Goal: Task Accomplishment & Management: Manage account settings

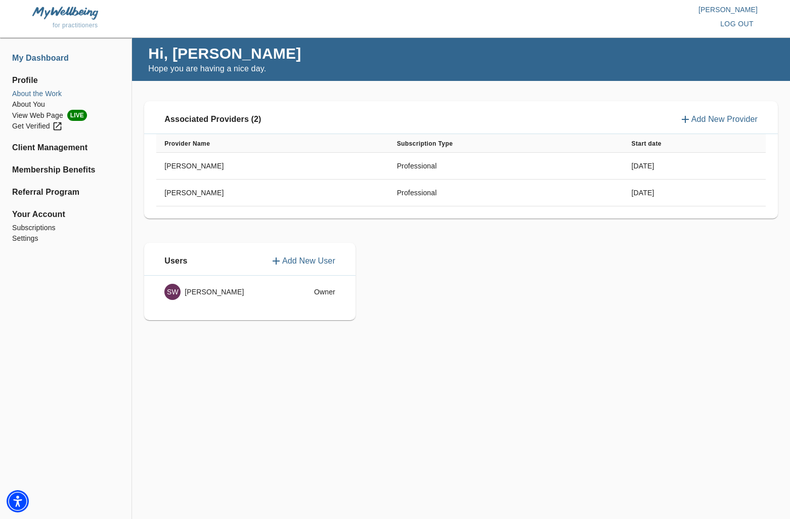
click at [43, 92] on li "About the Work" at bounding box center [65, 94] width 107 height 11
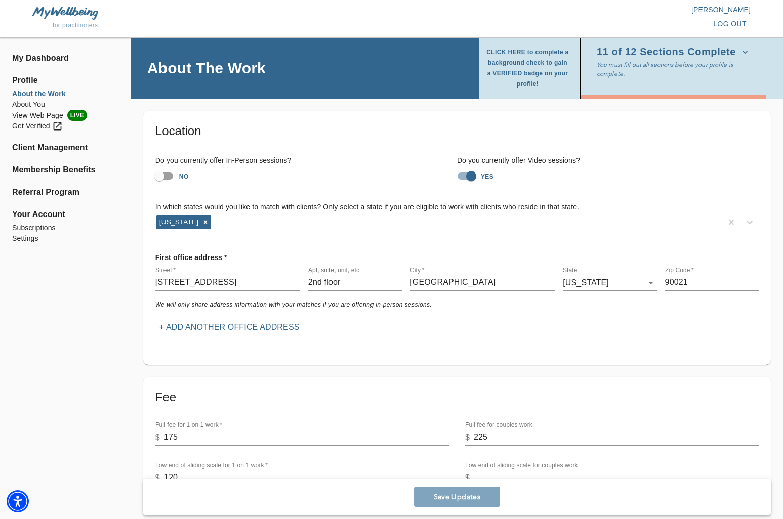
click at [432, 229] on div "[US_STATE]" at bounding box center [438, 222] width 567 height 16
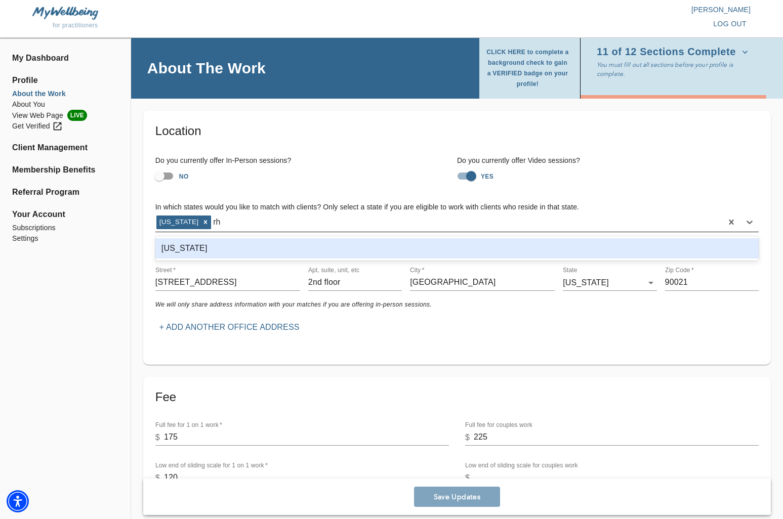
type input "rho"
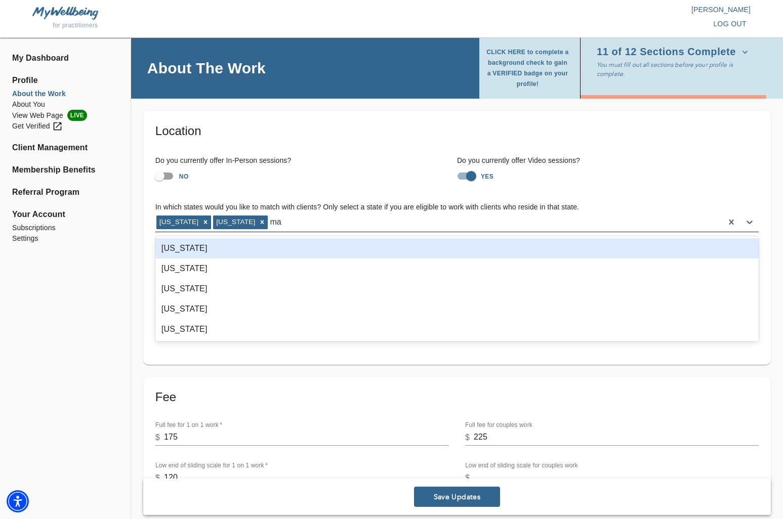
type input "mas"
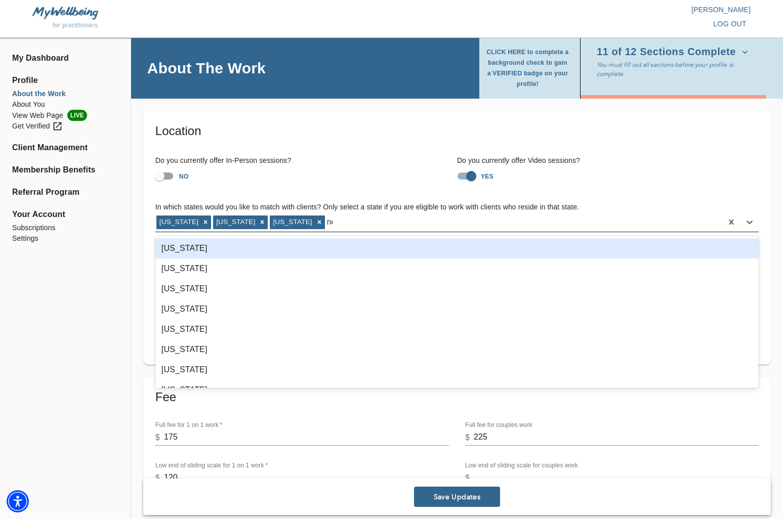
type input "new"
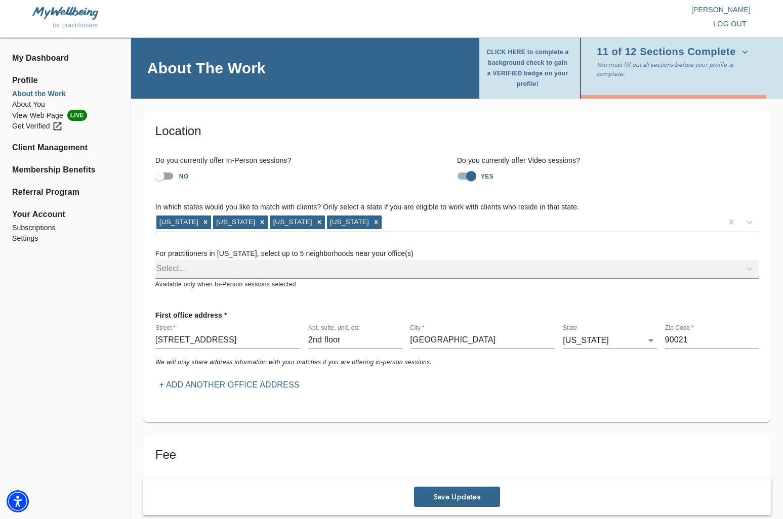
click at [341, 189] on div "Do you currently offer In-Person sessions? NO Do you currently offer Video sess…" at bounding box center [456, 170] width 619 height 47
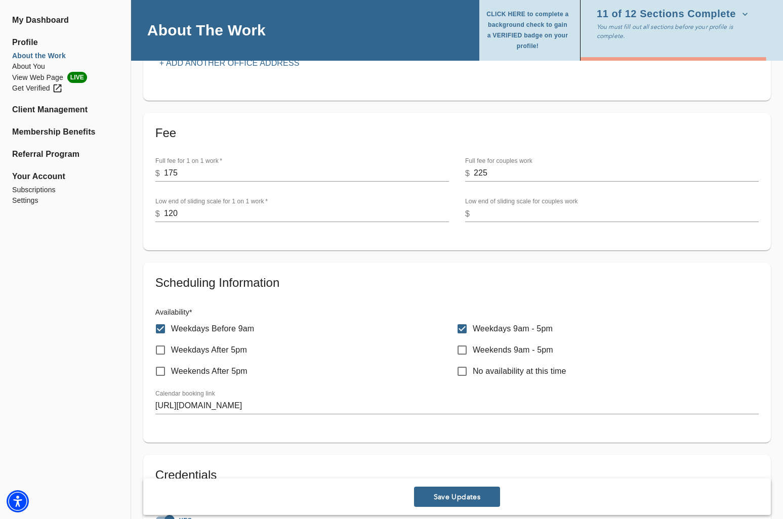
scroll to position [330, 0]
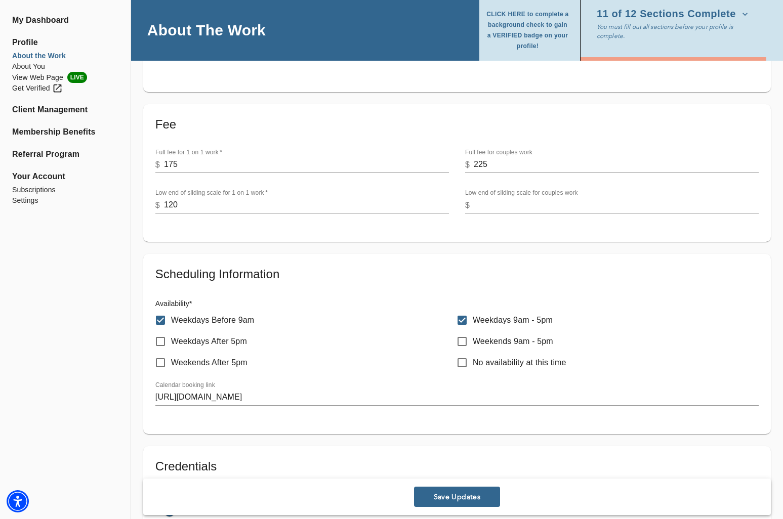
click at [487, 498] on span "Save Updates" at bounding box center [457, 497] width 78 height 10
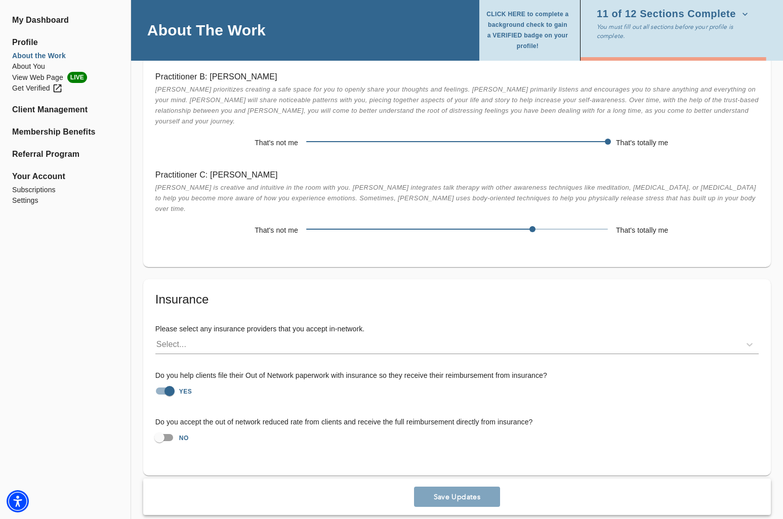
scroll to position [1857, 0]
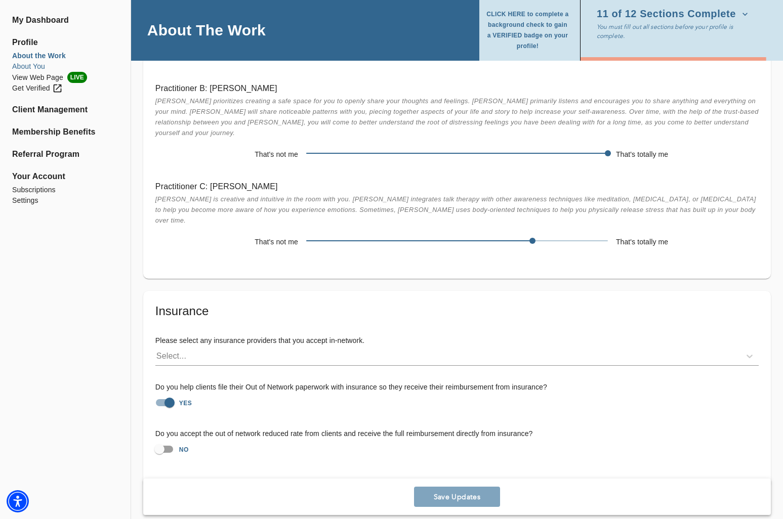
click at [37, 68] on li "About You" at bounding box center [65, 66] width 106 height 11
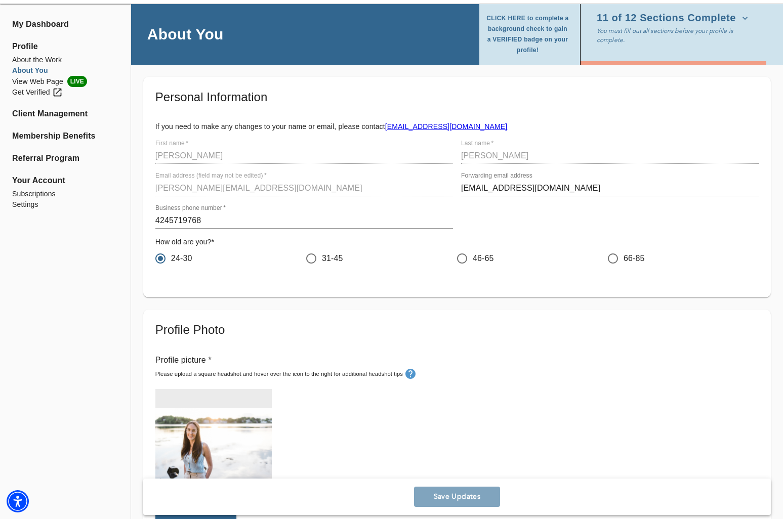
scroll to position [96, 0]
